Goal: Check status: Check status

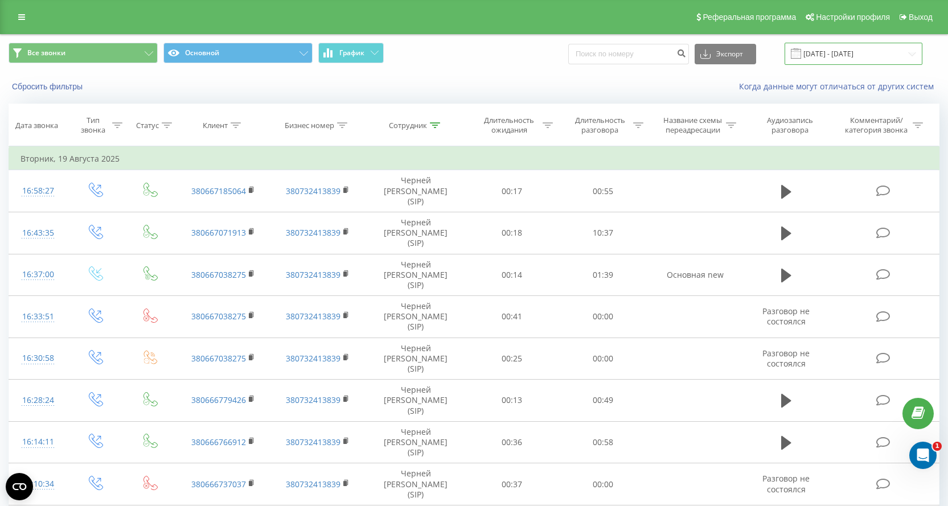
click at [853, 57] on input "[DATE] - [DATE]" at bounding box center [853, 54] width 138 height 22
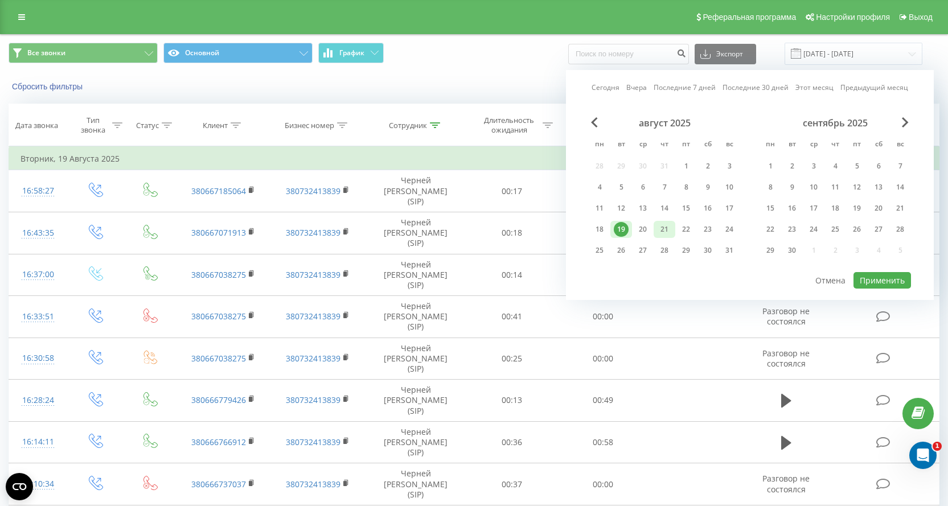
click at [662, 231] on div "21" at bounding box center [664, 229] width 15 height 15
click at [872, 284] on button "Применить" at bounding box center [881, 280] width 57 height 17
type input "[DATE] - [DATE]"
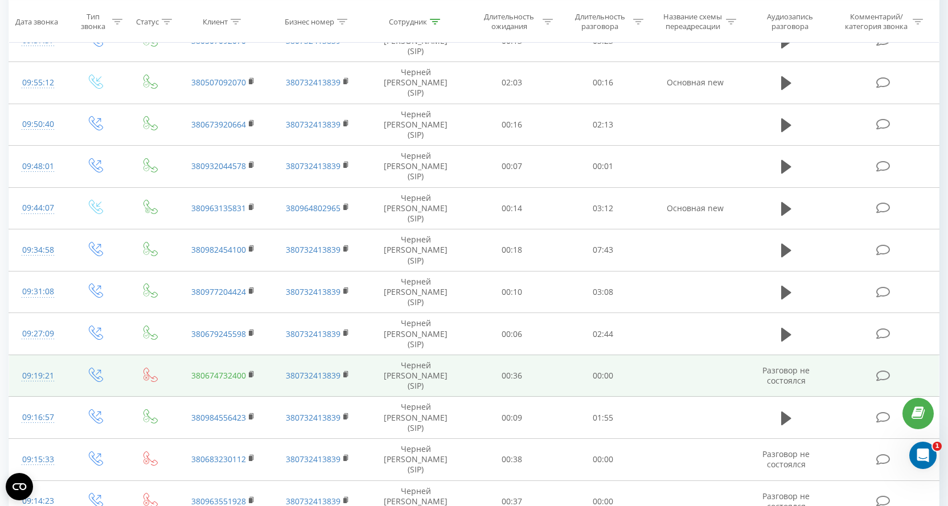
scroll to position [237, 0]
